Goal: Transaction & Acquisition: Purchase product/service

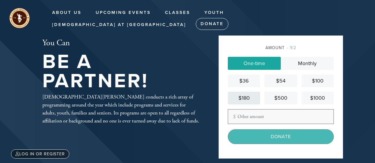
click at [244, 99] on div "$180" at bounding box center [244, 98] width 28 height 8
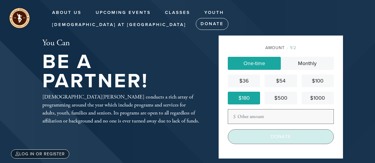
click at [262, 139] on input "Donate" at bounding box center [281, 136] width 106 height 15
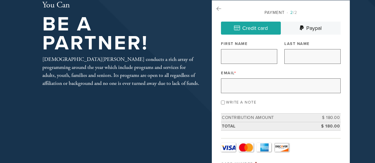
scroll to position [30, 0]
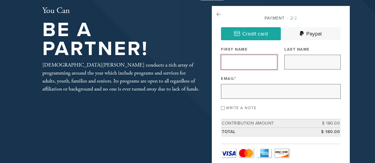
click at [237, 57] on input "First Name" at bounding box center [249, 62] width 56 height 15
type input "Boris"
type input "Livshutz"
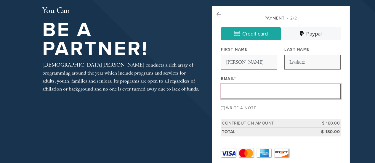
type input "borisster@gmail.com"
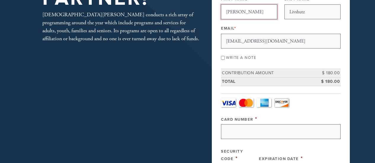
scroll to position [89, 0]
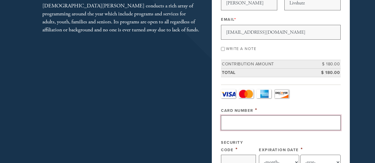
click at [259, 118] on input "Card Number" at bounding box center [281, 122] width 120 height 15
type input "5523015606526809"
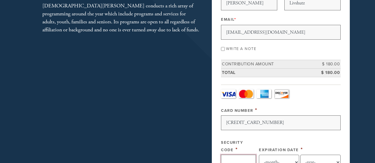
type input "465"
select select "6"
select select "2028"
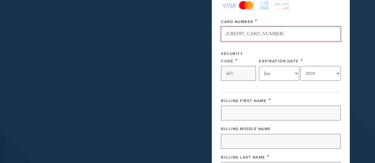
scroll to position [207, 0]
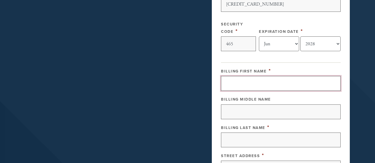
click at [243, 77] on input "Billing First Name" at bounding box center [281, 83] width 120 height 15
type input "Boris"
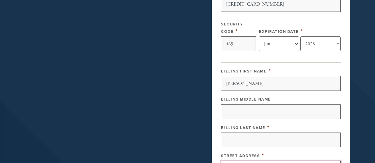
type input "777 Brickell Avenue"
type input "Miami"
type input "33131"
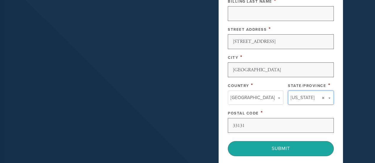
scroll to position [363, 0]
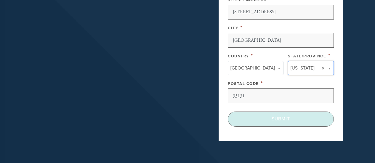
click at [271, 115] on input "Submit" at bounding box center [281, 119] width 106 height 15
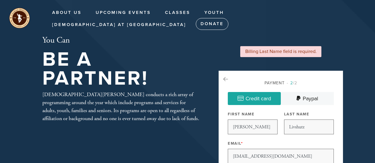
select select "6"
select select "2028"
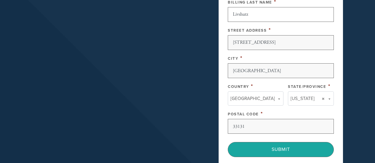
scroll to position [385, 0]
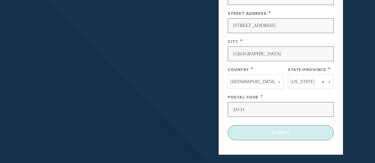
type input "Livshutz"
click at [259, 131] on input "Submit" at bounding box center [281, 132] width 106 height 15
